Goal: Task Accomplishment & Management: Use online tool/utility

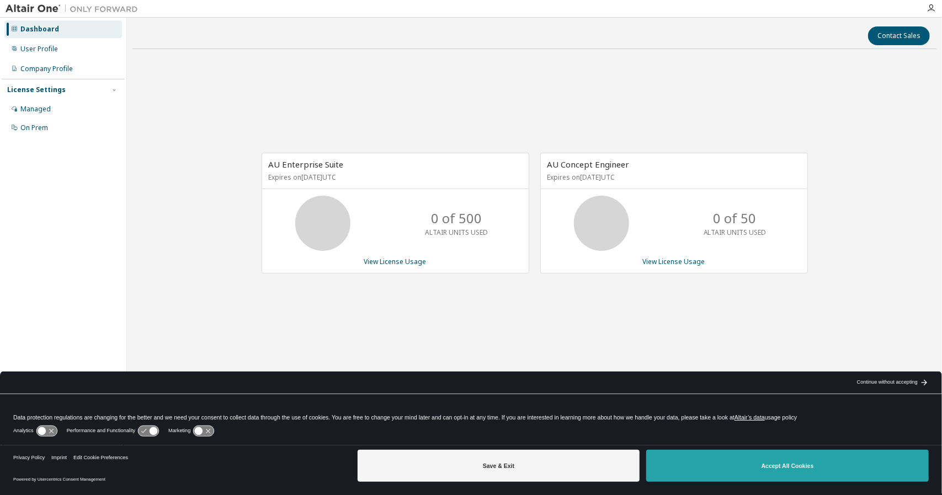
click at [735, 468] on button "Accept All Cookies" at bounding box center [787, 466] width 282 height 32
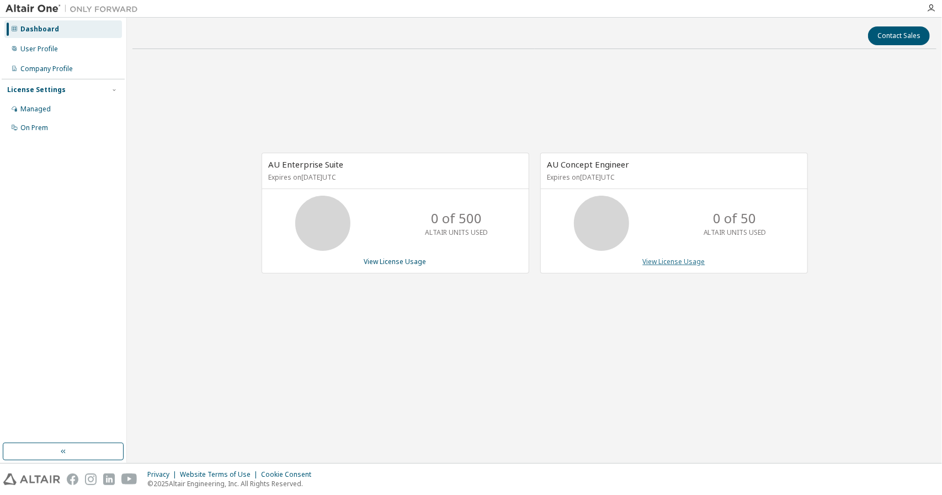
click at [668, 262] on link "View License Usage" at bounding box center [674, 261] width 62 height 9
